Goal: Task Accomplishment & Management: Complete application form

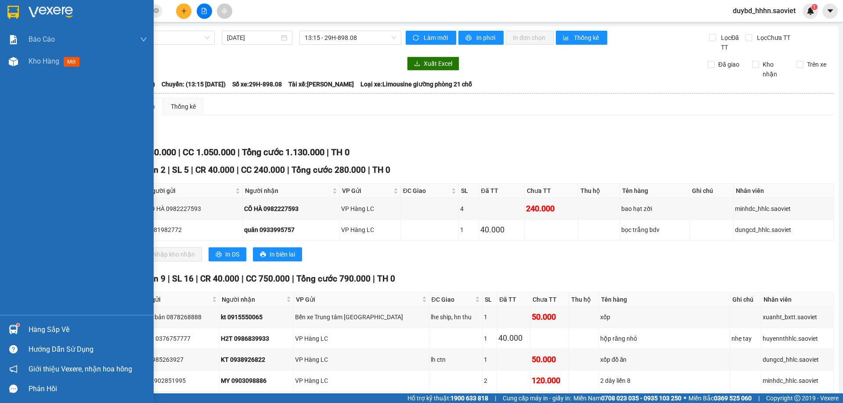
click at [17, 327] on img at bounding box center [13, 329] width 9 height 9
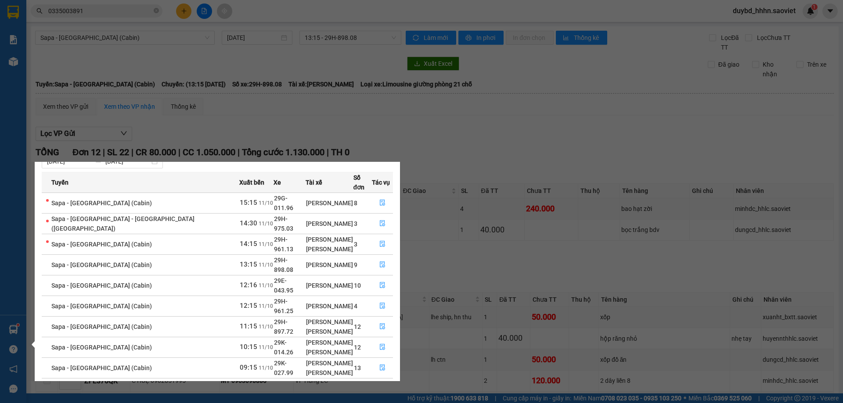
scroll to position [35, 0]
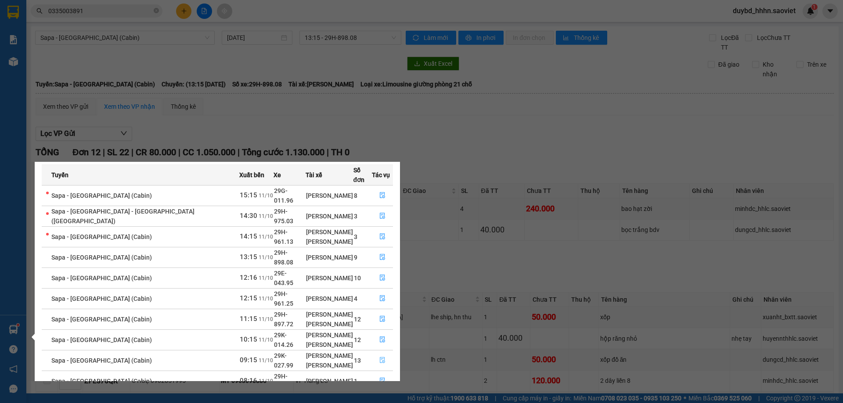
click at [381, 354] on button "button" at bounding box center [382, 361] width 20 height 14
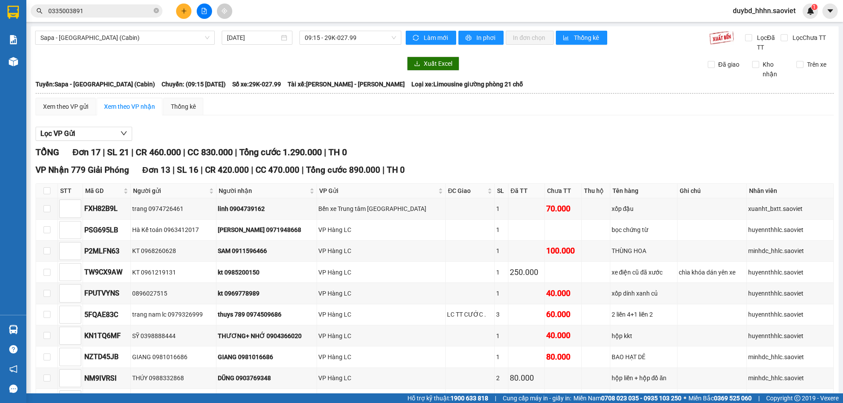
click at [99, 12] on input "0335003891" at bounding box center [100, 11] width 104 height 10
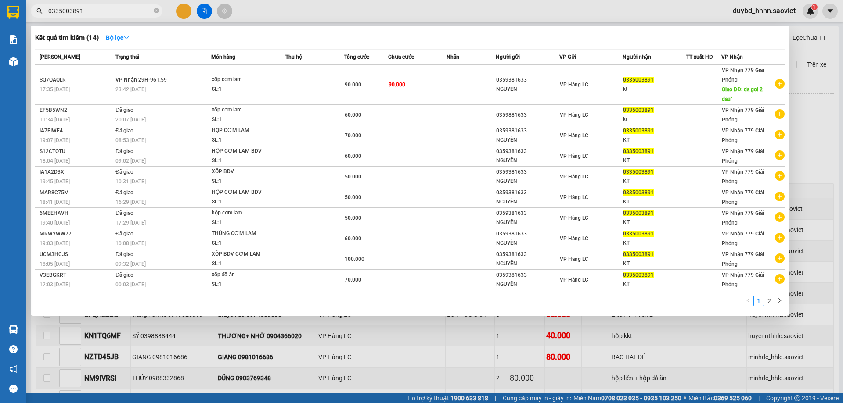
click at [99, 12] on input "0335003891" at bounding box center [100, 11] width 104 height 10
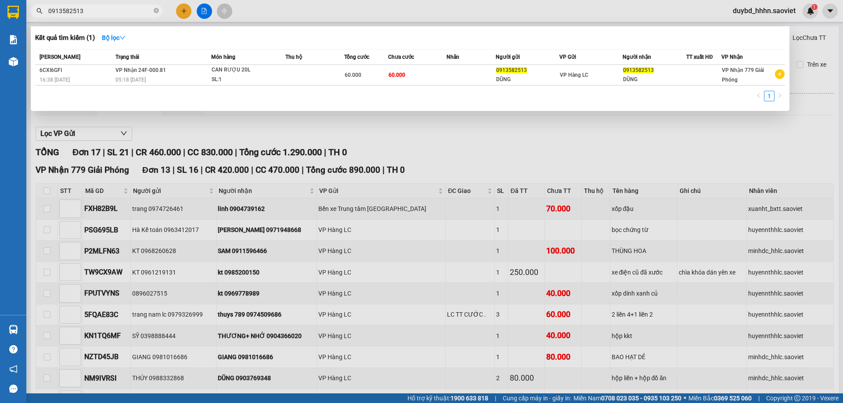
type input "0913582513"
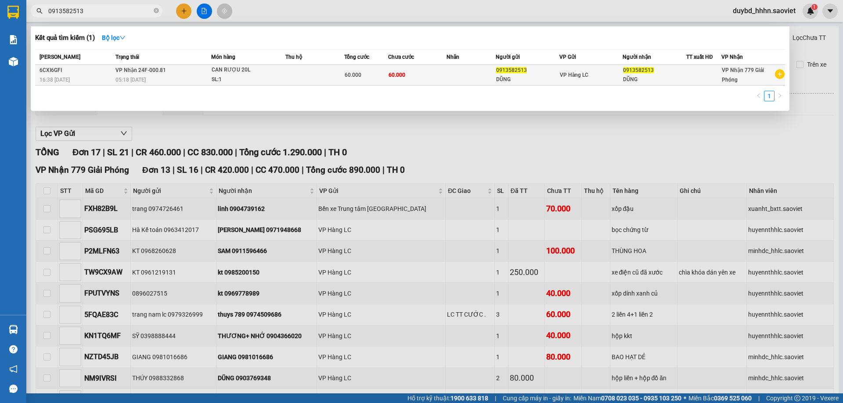
click at [501, 77] on div "DŨNG" at bounding box center [527, 79] width 63 height 9
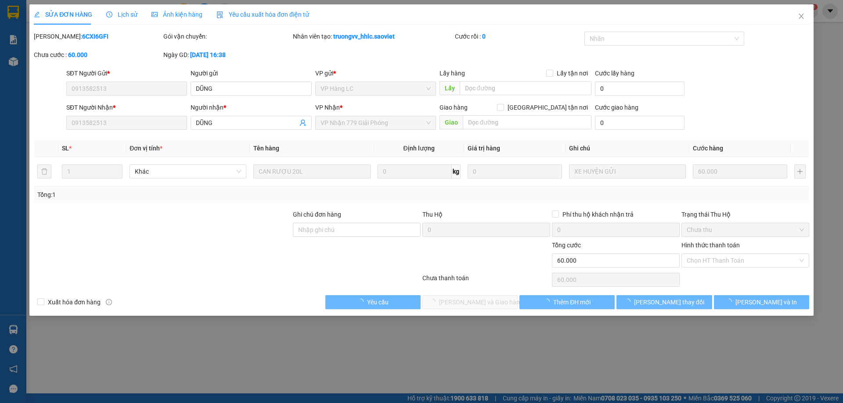
type input "0913582513"
type input "DŨNG"
type input "0913582513"
type input "DŨNG"
type input "0"
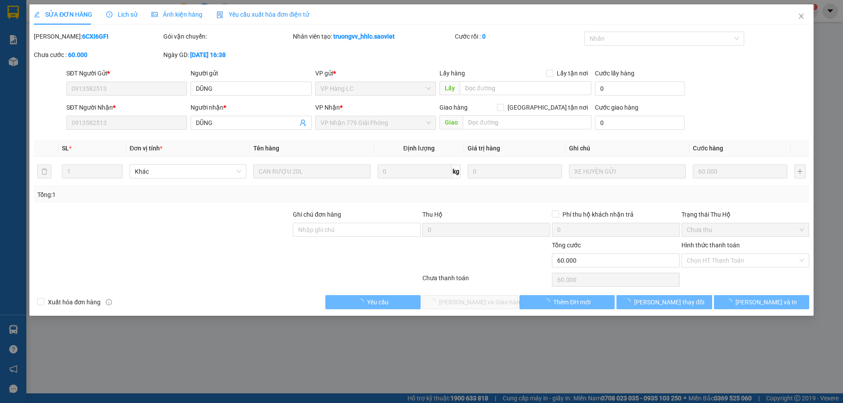
type input "60.000"
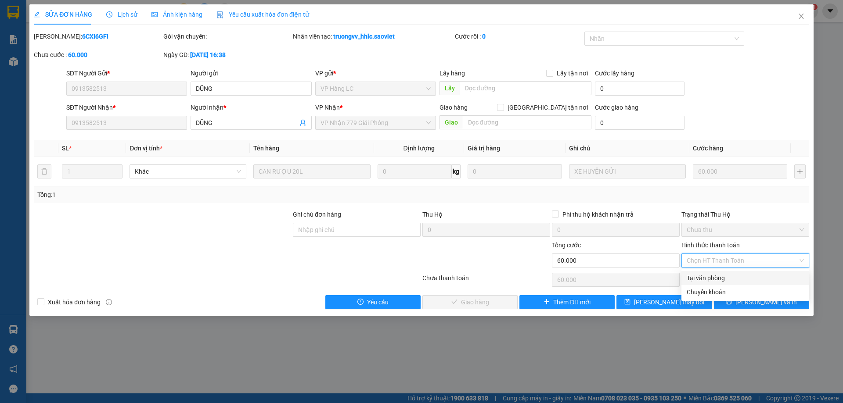
click at [697, 281] on div "Tại văn phòng" at bounding box center [745, 278] width 117 height 10
type input "0"
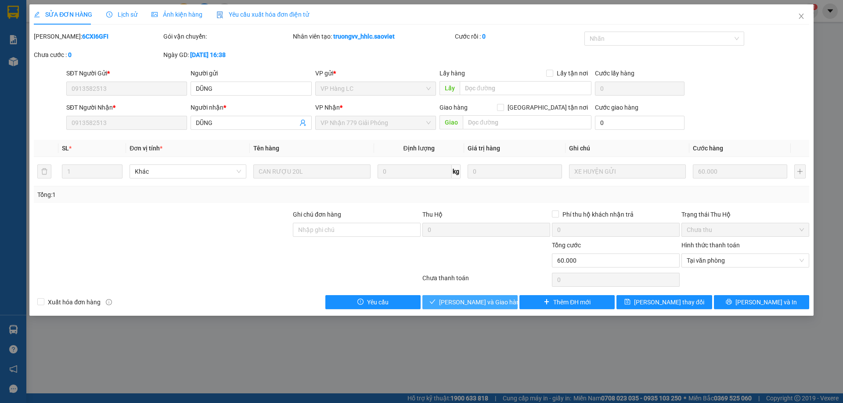
click at [484, 298] on span "[PERSON_NAME] và Giao hàng" at bounding box center [481, 303] width 84 height 10
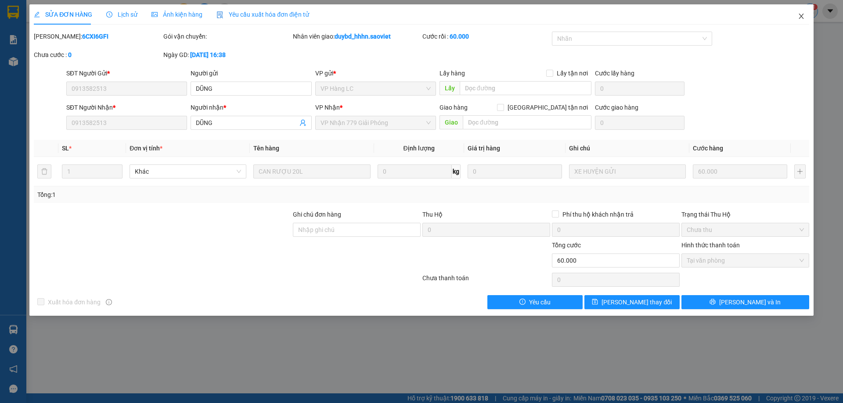
click at [809, 8] on span "Close" at bounding box center [801, 16] width 25 height 25
